Goal: Task Accomplishment & Management: Manage account settings

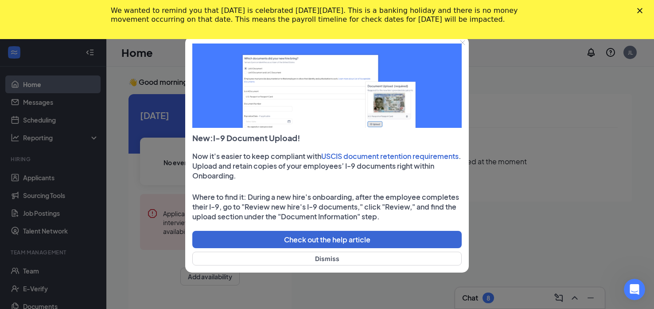
click at [136, 99] on div at bounding box center [327, 154] width 654 height 309
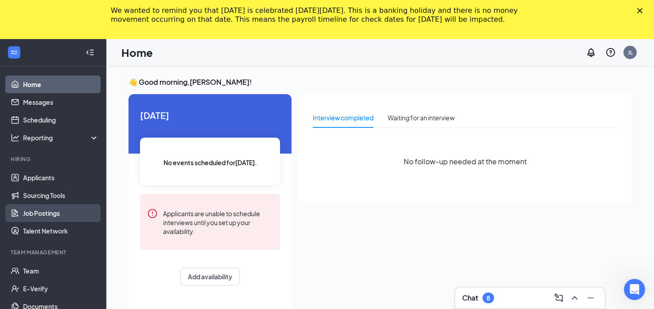
scroll to position [16, 0]
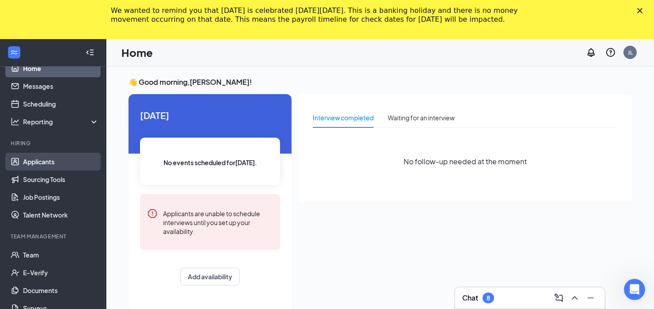
click at [62, 161] on link "Applicants" at bounding box center [61, 162] width 76 height 18
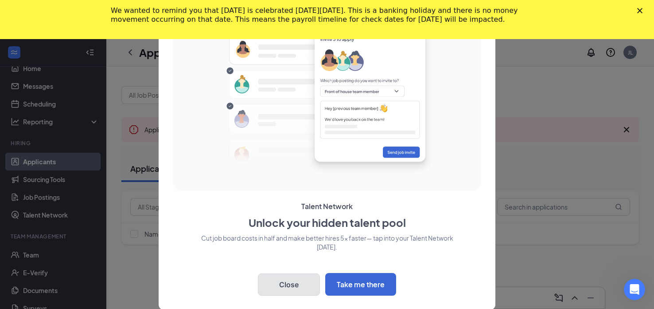
click at [275, 282] on button "Close" at bounding box center [289, 284] width 62 height 22
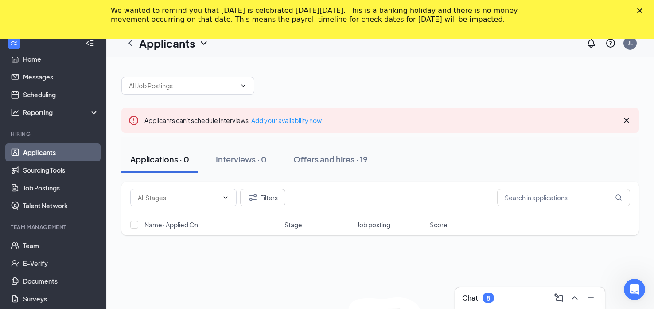
scroll to position [10, 0]
click at [353, 159] on div "Offers and hires · 19" at bounding box center [331, 158] width 74 height 11
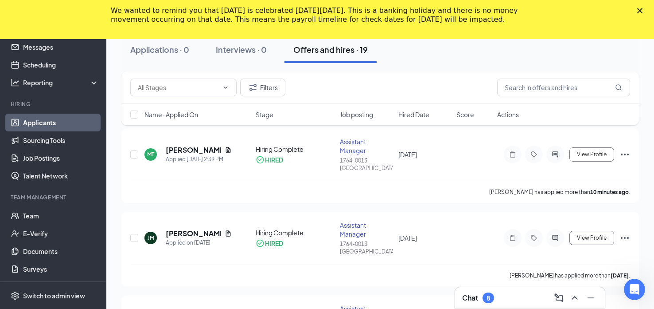
scroll to position [121, 0]
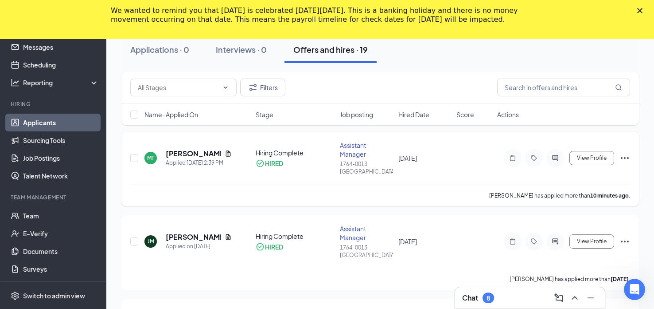
click at [523, 179] on div "MT Michael Thornton Applied Today 2:39 PM Hiring Complete HIRED Assistant Manag…" at bounding box center [380, 162] width 500 height 43
click at [627, 158] on icon "Ellipses" at bounding box center [625, 158] width 11 height 11
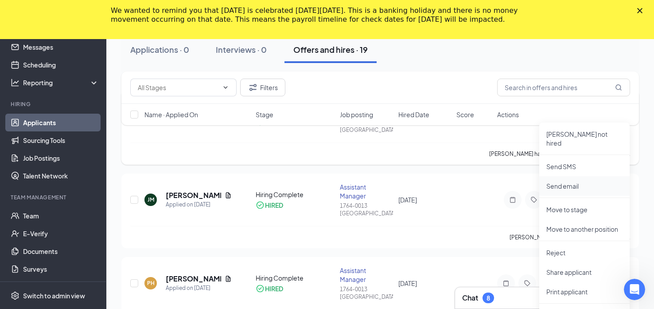
scroll to position [160, 0]
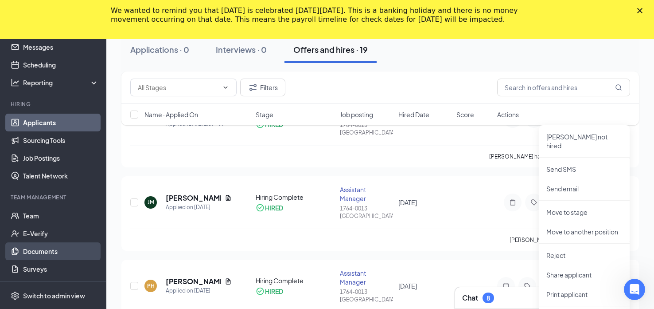
click at [58, 251] on link "Documents" at bounding box center [61, 251] width 76 height 18
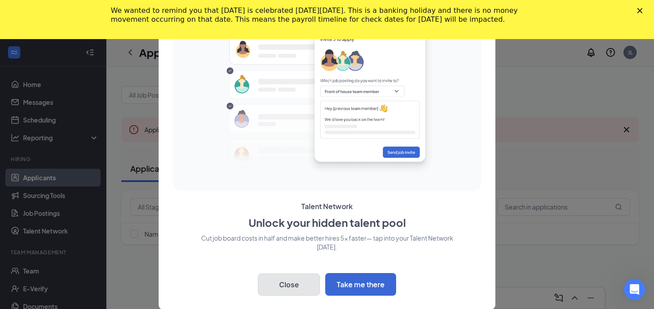
click at [313, 281] on button "Close" at bounding box center [289, 284] width 62 height 22
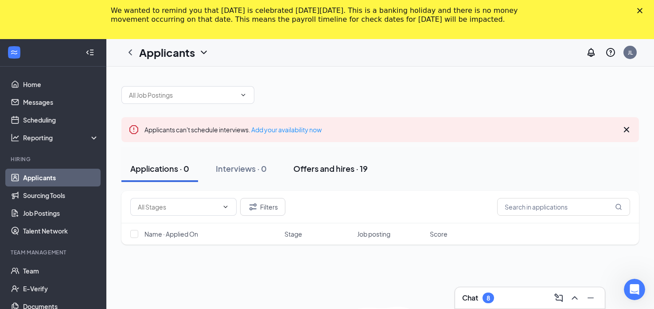
click at [340, 171] on div "Offers and hires · 19" at bounding box center [331, 168] width 74 height 11
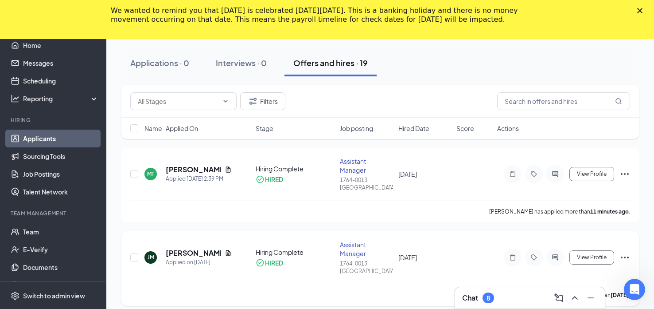
scroll to position [105, 0]
click at [599, 176] on span "View Profile" at bounding box center [592, 175] width 30 height 6
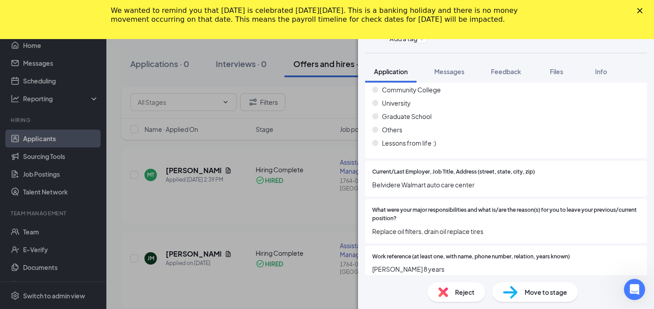
scroll to position [707, 0]
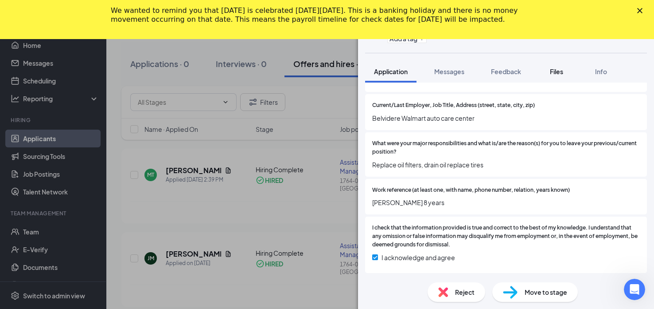
click at [555, 73] on span "Files" at bounding box center [556, 71] width 13 height 8
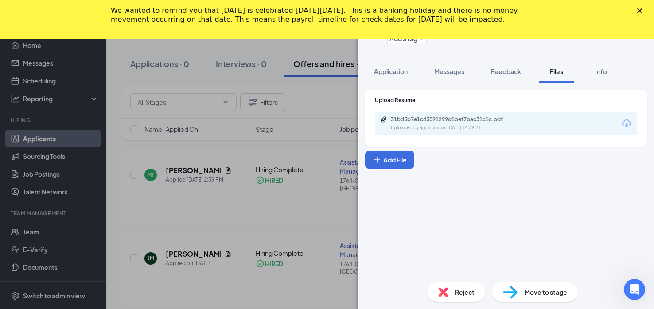
click at [43, 250] on div "MT [PERSON_NAME] Assistant Manager at 1764-0013 Woodstock Add a tag Application…" at bounding box center [327, 154] width 654 height 309
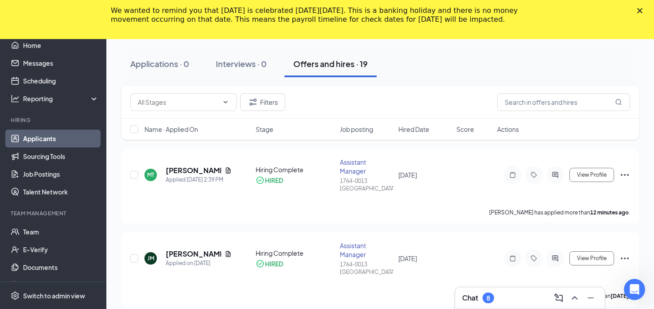
click at [43, 250] on link "E-Verify" at bounding box center [61, 249] width 76 height 18
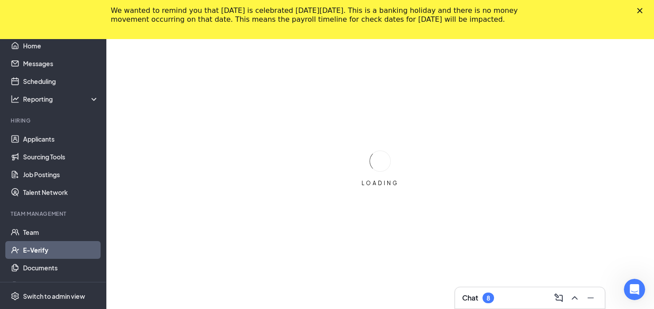
scroll to position [79, 0]
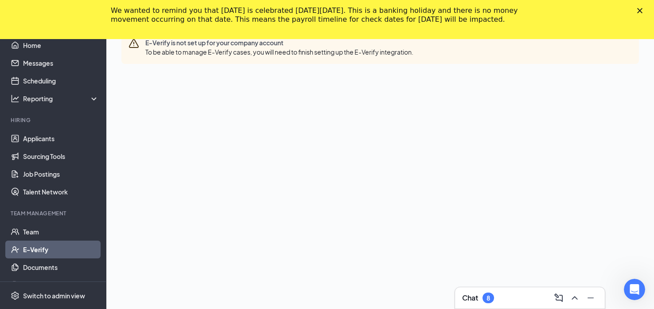
click at [642, 14] on div "We wanted to remind you that [DATE] is celebrated [DATE][DATE]. This is a banki…" at bounding box center [327, 15] width 654 height 23
click at [639, 12] on polygon "Close" at bounding box center [640, 10] width 5 height 5
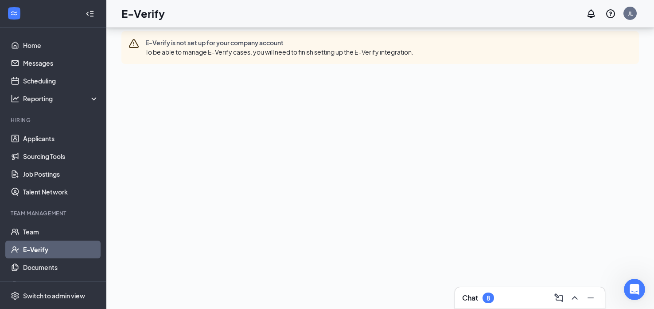
scroll to position [39, 0]
click at [409, 127] on div "Confirm your employees are eligible to work in the [GEOGRAPHIC_DATA] by using E…" at bounding box center [380, 149] width 518 height 300
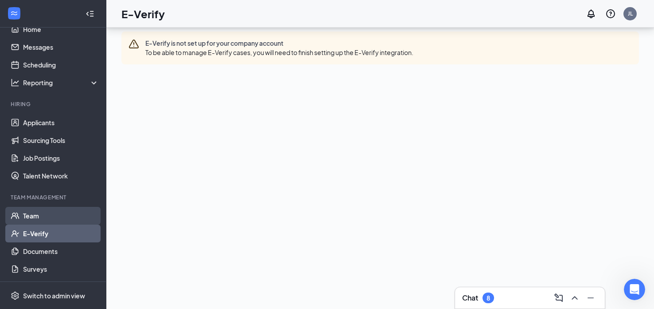
click at [62, 215] on link "Team" at bounding box center [61, 216] width 76 height 18
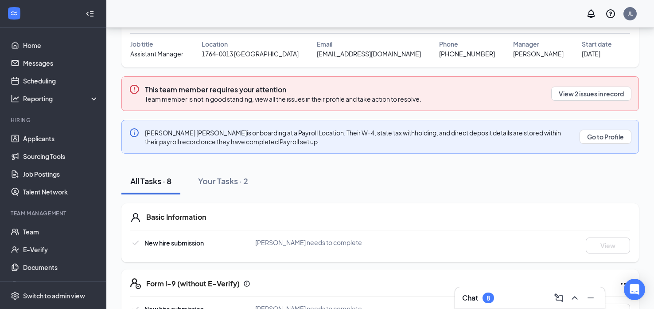
scroll to position [66, 0]
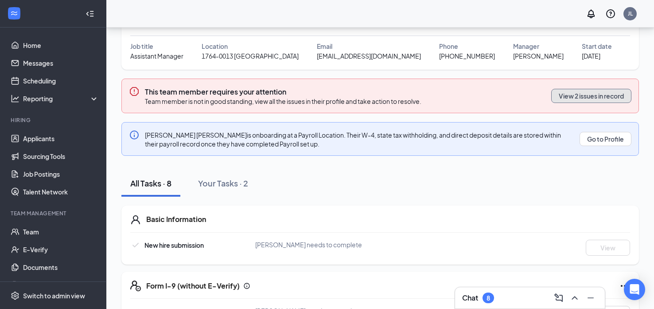
click at [578, 96] on button "View 2 issues in record" at bounding box center [592, 96] width 80 height 14
